Goal: Communication & Community: Participate in discussion

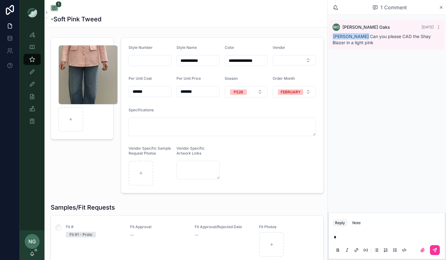
scroll to position [21, 0]
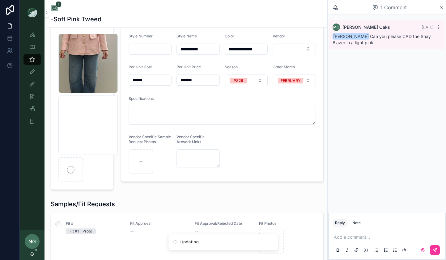
click at [75, 164] on div "scrollable content" at bounding box center [70, 169] width 25 height 25
click at [373, 234] on p "scrollable content" at bounding box center [388, 237] width 109 height 6
click at [360, 225] on div "Note" at bounding box center [356, 222] width 8 height 5
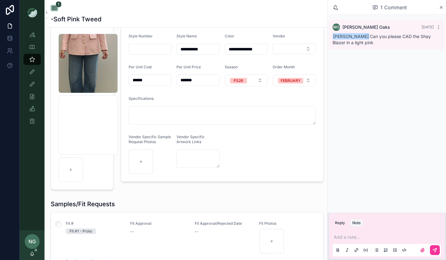
click at [359, 231] on div "Add a note..." at bounding box center [387, 243] width 109 height 26
click at [358, 235] on p "scrollable content" at bounding box center [388, 237] width 109 height 6
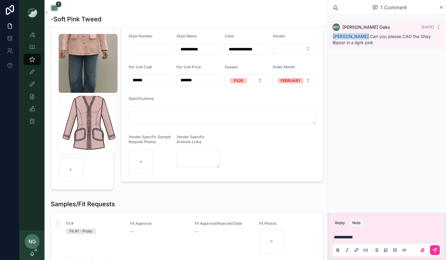
click at [433, 248] on icon "scrollable content" at bounding box center [435, 250] width 5 height 5
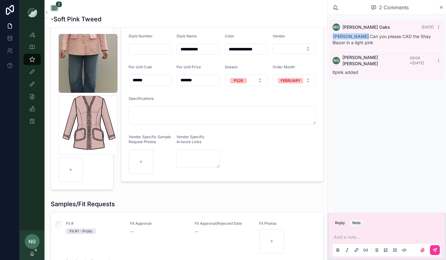
click at [37, 254] on div "NG [PERSON_NAME]" at bounding box center [32, 245] width 25 height 30
click at [32, 251] on icon "scrollable content" at bounding box center [32, 253] width 5 height 5
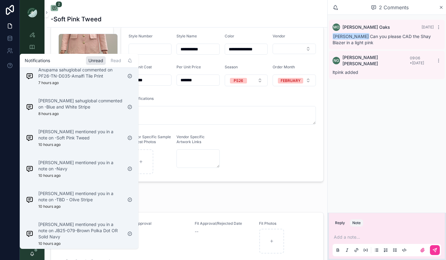
scroll to position [67, 0]
